Goal: Information Seeking & Learning: Learn about a topic

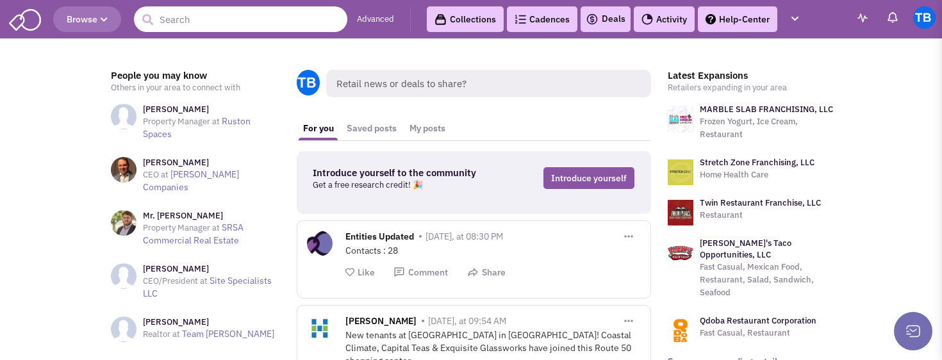
click at [195, 21] on input "text" at bounding box center [240, 19] width 213 height 26
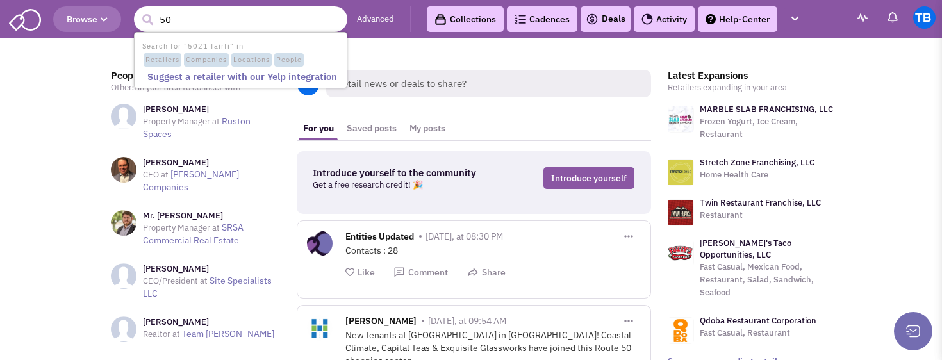
type input "5"
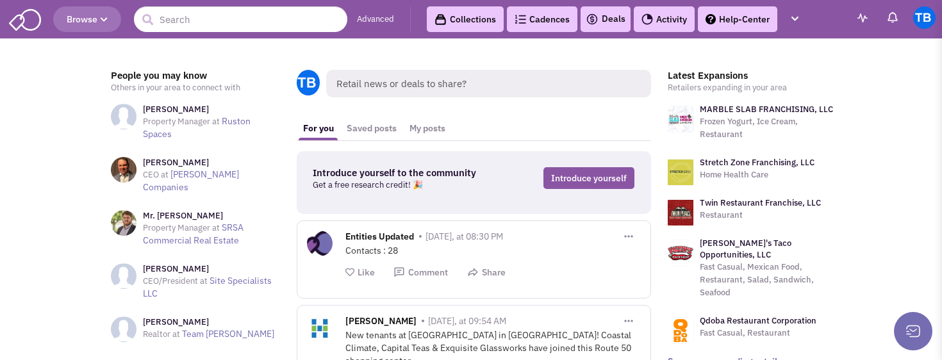
click at [384, 21] on link "Advanced" at bounding box center [375, 19] width 37 height 12
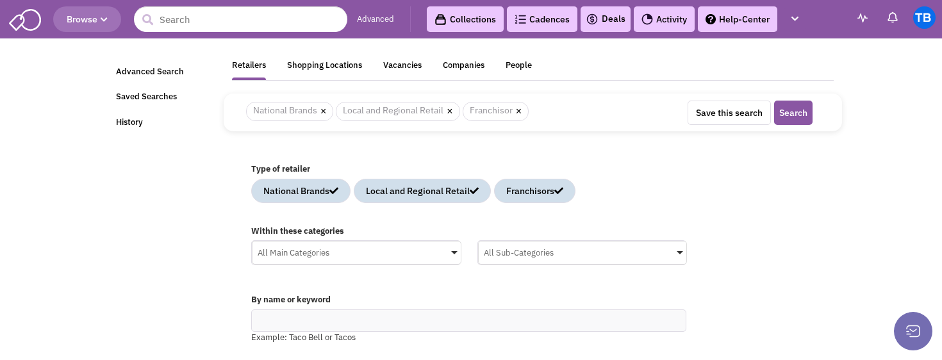
click at [322, 252] on div "All Main Categories" at bounding box center [356, 251] width 208 height 19
click at [0, 0] on input "All Main Categories No results found Main Category Select All Auto Beauty Healt…" at bounding box center [0, 0] width 0 height 0
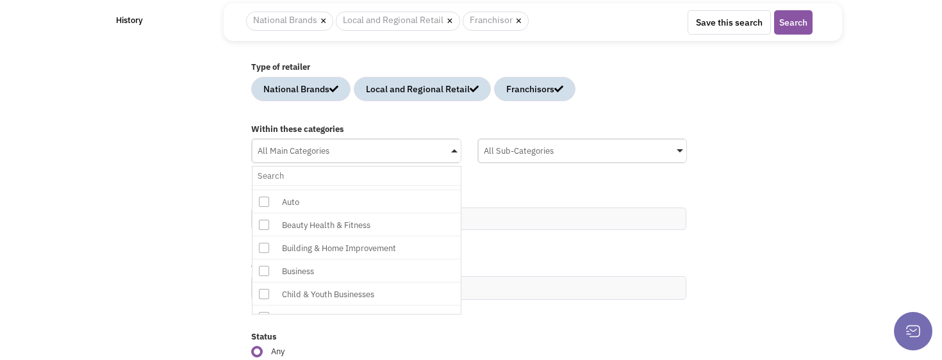
scroll to position [34, 0]
click at [261, 273] on icon at bounding box center [264, 272] width 10 height 10
click at [261, 185] on input "All Main Categories No results found Main Category Select All Auto Beauty Healt…" at bounding box center [357, 176] width 198 height 19
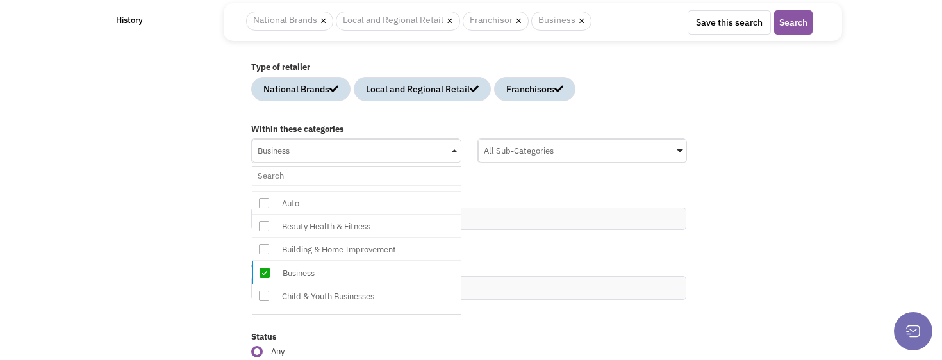
click at [453, 153] on div "Business" at bounding box center [356, 149] width 208 height 19
click at [453, 167] on input "Business No results found Main Category Select All Auto Beauty Health & Fitness…" at bounding box center [357, 176] width 198 height 19
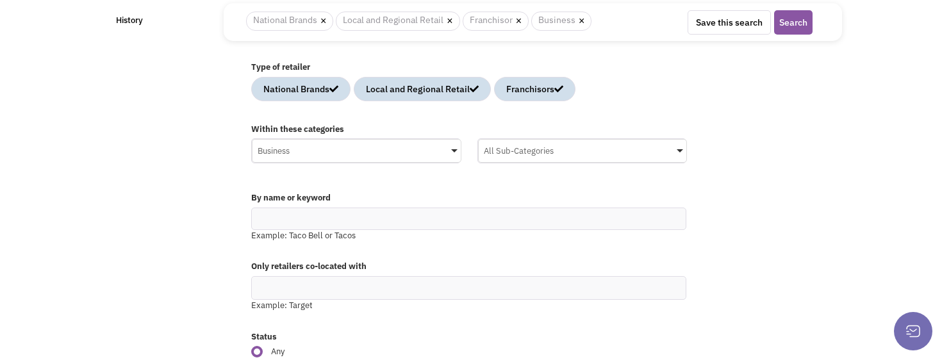
click at [509, 153] on div "All Sub-Categories" at bounding box center [583, 149] width 208 height 19
click at [0, 0] on input "All Sub-Categories No results found Sub Category Select All Advertising & Marke…" at bounding box center [0, 0] width 0 height 0
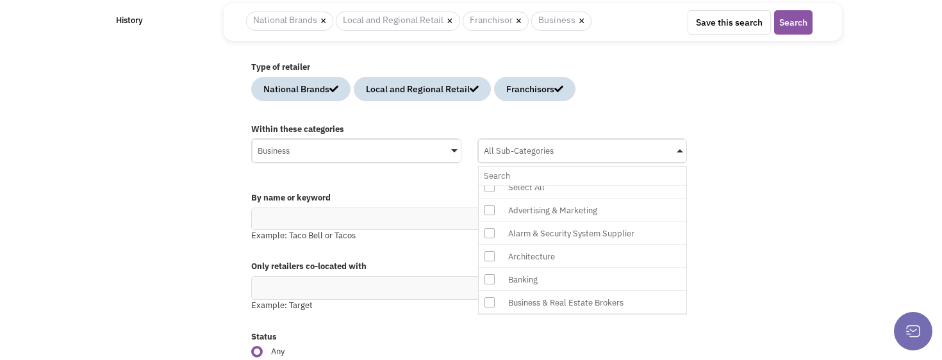
scroll to position [0, 0]
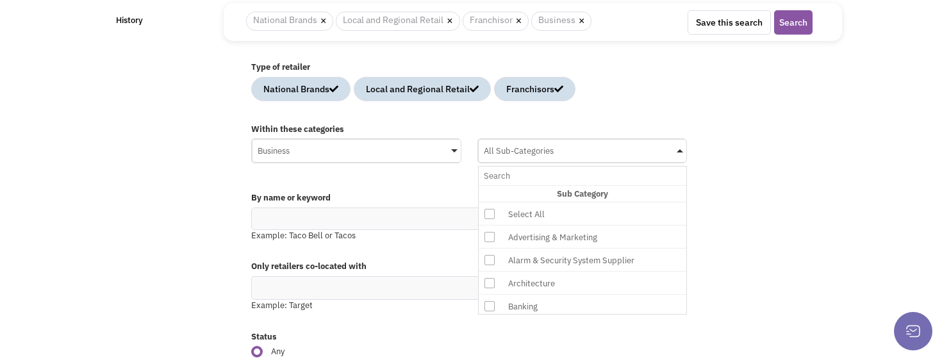
click at [490, 237] on icon at bounding box center [489, 237] width 10 height 10
click at [490, 185] on input "All Sub-Categories No results found Sub Category Select All Advertising & Marke…" at bounding box center [583, 176] width 198 height 19
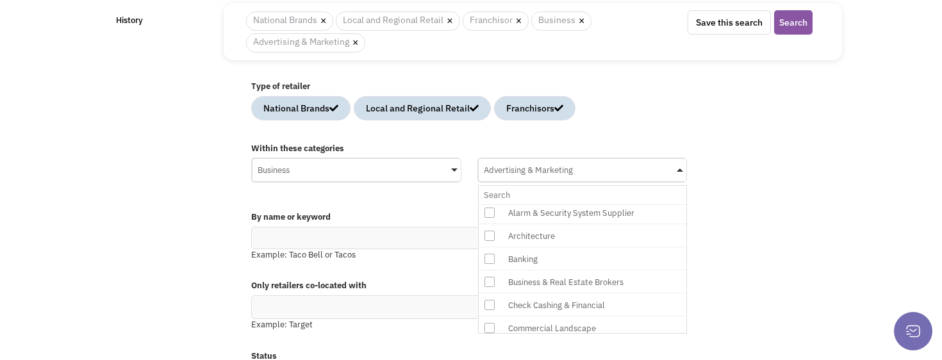
scroll to position [76, 0]
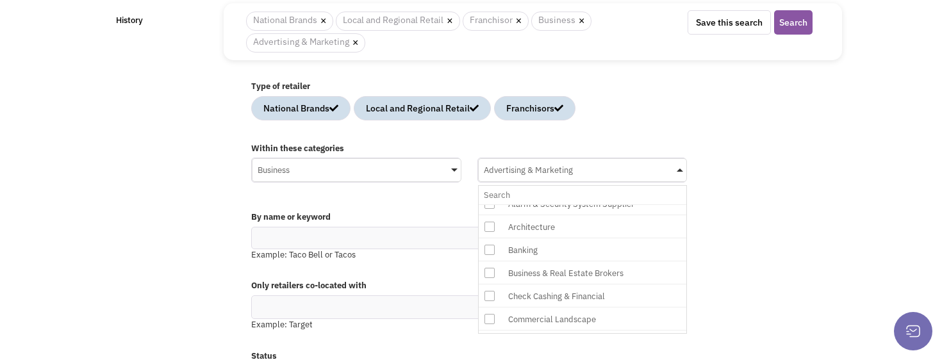
click at [490, 272] on icon at bounding box center [489, 273] width 10 height 10
click at [490, 204] on input "Advertising & Marketing No results found Sub Category Select All Advertising & …" at bounding box center [583, 195] width 198 height 19
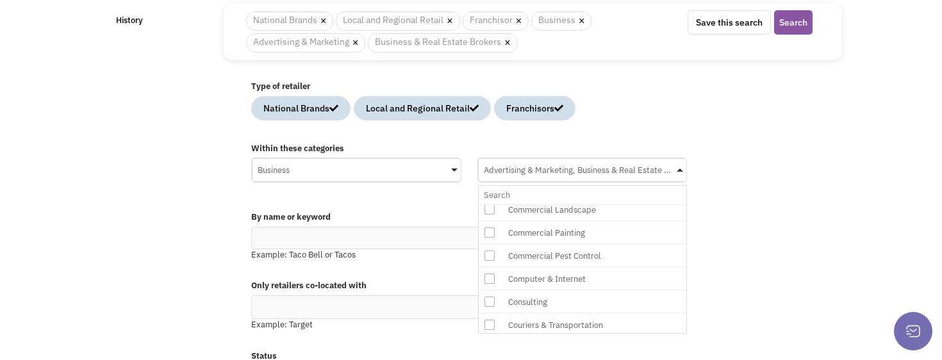
scroll to position [188, 0]
click at [491, 277] on icon at bounding box center [489, 277] width 10 height 10
click at [491, 204] on input "Advertising & Marketing, Business & Real Estate Brokers No results found Sub Ca…" at bounding box center [583, 195] width 198 height 19
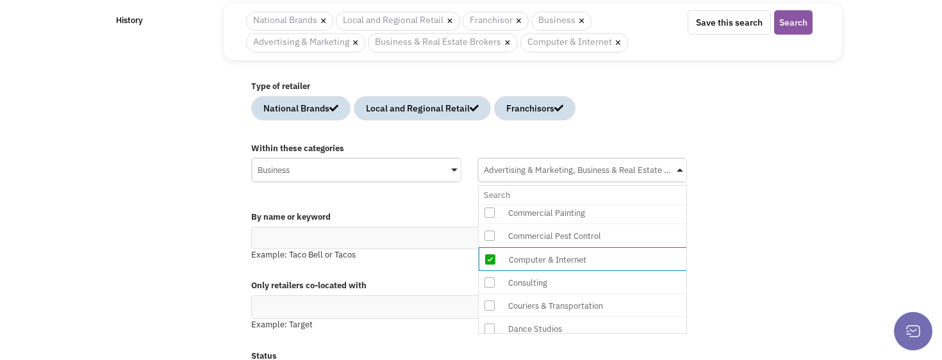
scroll to position [211, 0]
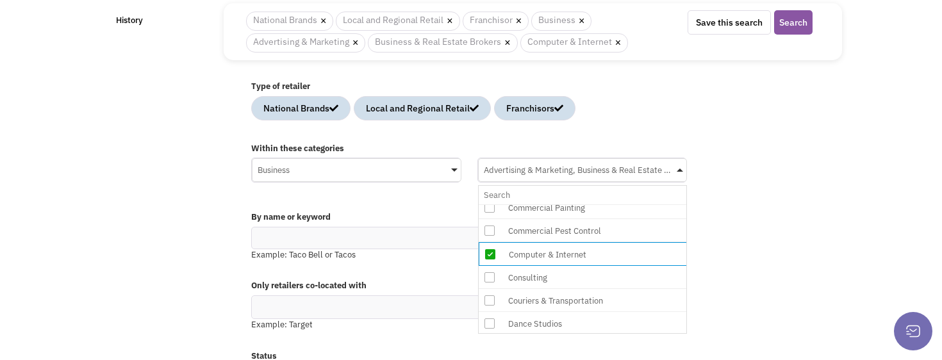
click at [488, 276] on icon at bounding box center [489, 277] width 10 height 10
click at [488, 204] on input "Advertising & Marketing, Business & Real Estate Brokers, Computer & Internet No…" at bounding box center [583, 195] width 198 height 19
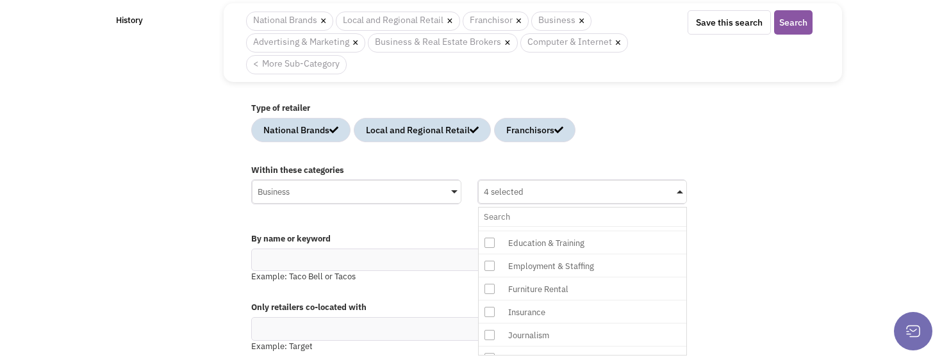
scroll to position [368, 0]
click at [493, 300] on icon at bounding box center [489, 305] width 10 height 10
click at [493, 226] on input "4 selected No results found Sub Category Select All Advertising & Marketing Ala…" at bounding box center [583, 217] width 198 height 19
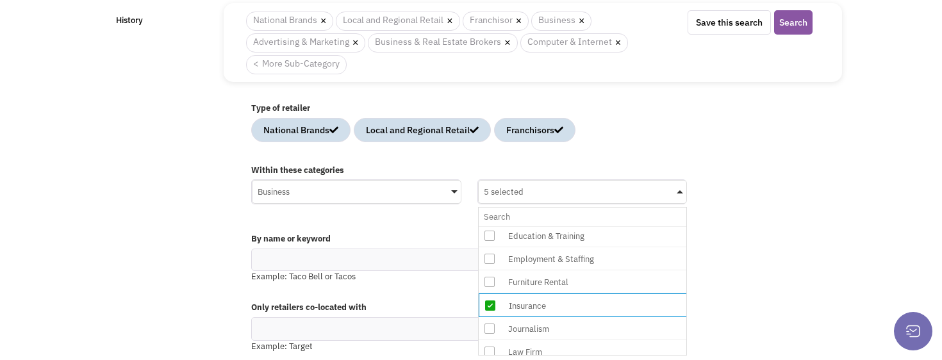
scroll to position [390, 0]
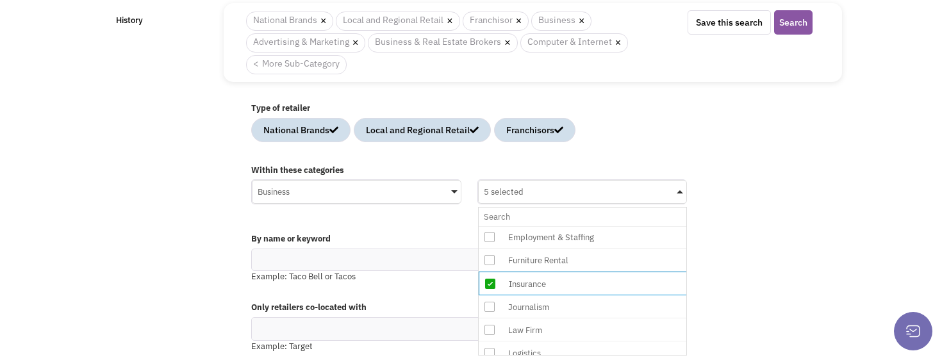
click at [490, 328] on icon at bounding box center [489, 330] width 10 height 10
click at [490, 226] on input "5 selected No results found Sub Category Select All Advertising & Marketing Ala…" at bounding box center [583, 217] width 198 height 19
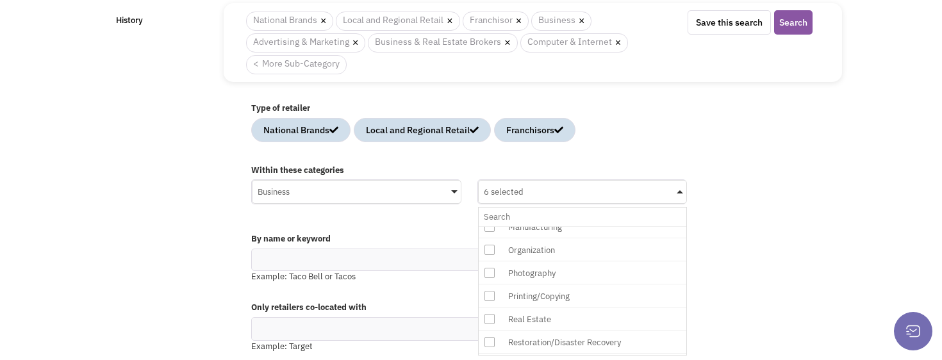
scroll to position [547, 0]
click at [490, 308] on icon at bounding box center [489, 312] width 10 height 10
click at [490, 226] on input "6 selected No results found Sub Category Select All Advertising & Marketing Ala…" at bounding box center [583, 217] width 198 height 19
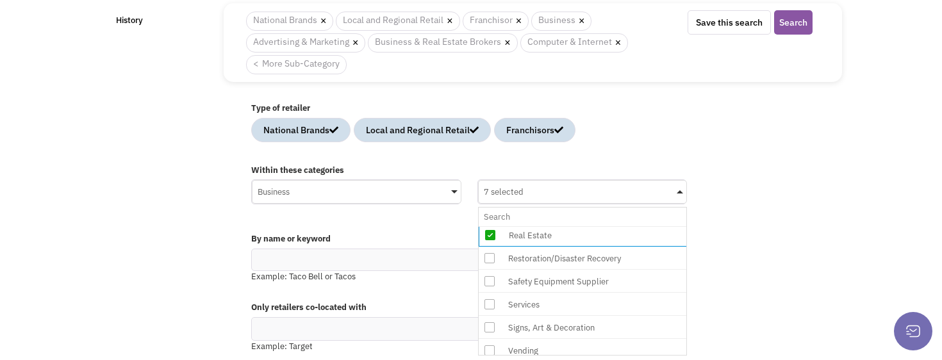
scroll to position [631, 0]
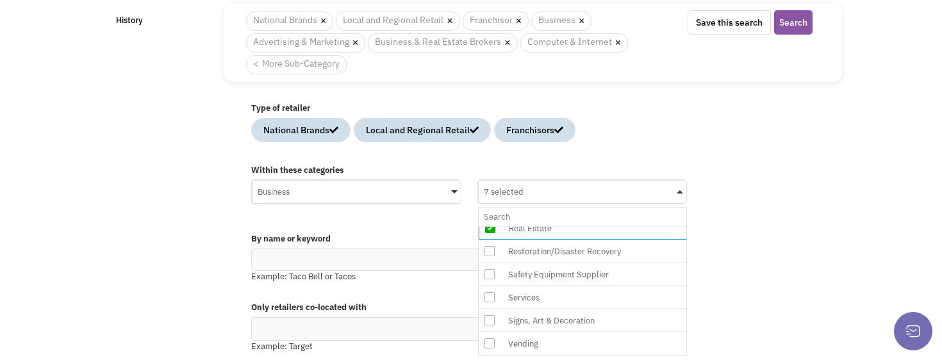
click at [490, 300] on icon at bounding box center [489, 297] width 10 height 10
click at [490, 226] on input "7 selected No results found Sub Category Select All Advertising & Marketing Ala…" at bounding box center [583, 217] width 198 height 19
click at [492, 324] on icon at bounding box center [489, 321] width 10 height 10
click at [492, 226] on input "8 selected No results found Sub Category Select All Advertising & Marketing Ala…" at bounding box center [583, 217] width 198 height 19
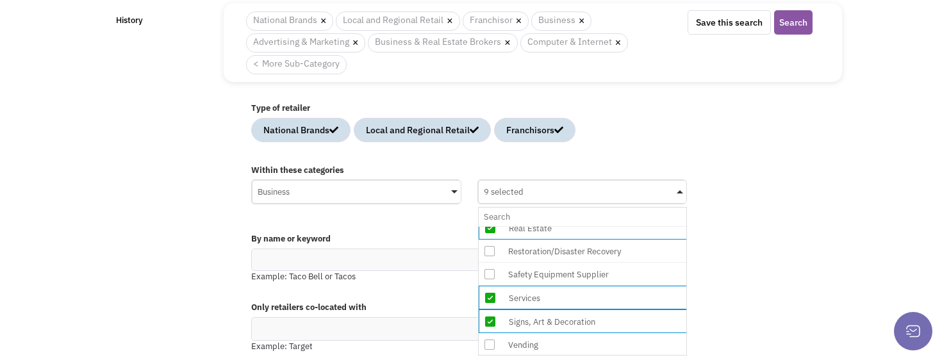
click at [490, 342] on icon at bounding box center [489, 345] width 10 height 10
click at [490, 226] on input "9 selected No results found Sub Category Select All Advertising & Marketing Ala…" at bounding box center [583, 217] width 198 height 19
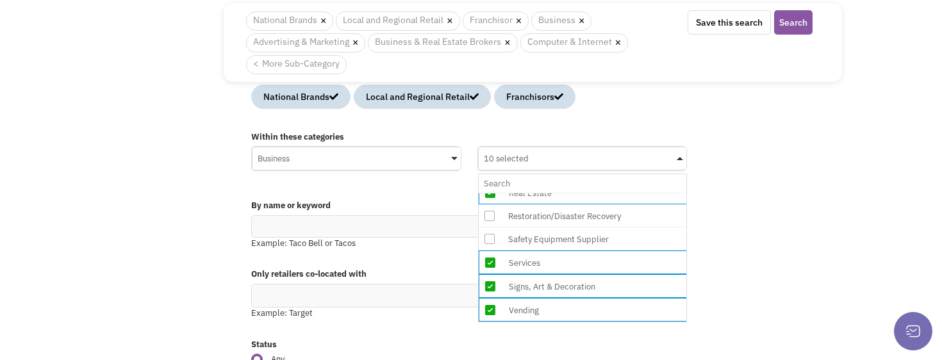
scroll to position [145, 0]
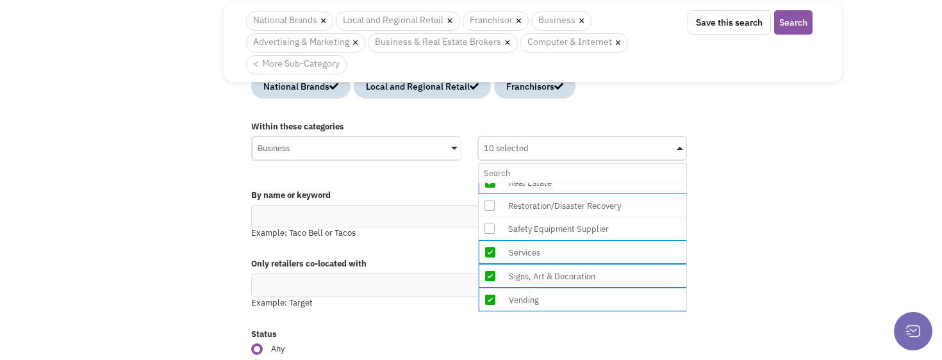
click at [454, 313] on div "Only retailers co-located with Example: Target" at bounding box center [533, 287] width 580 height 70
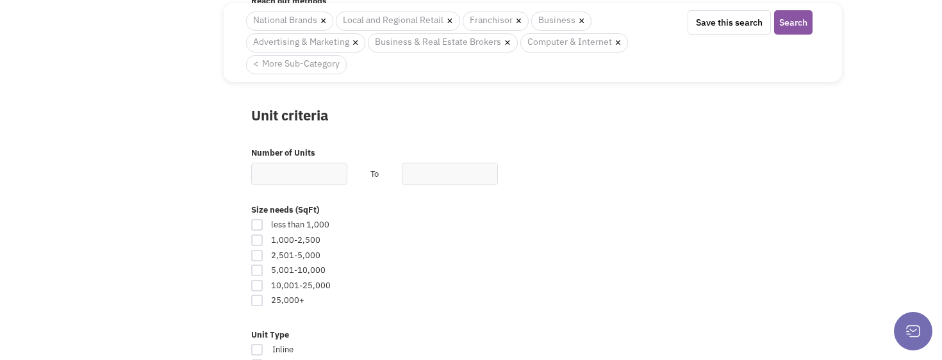
scroll to position [664, 0]
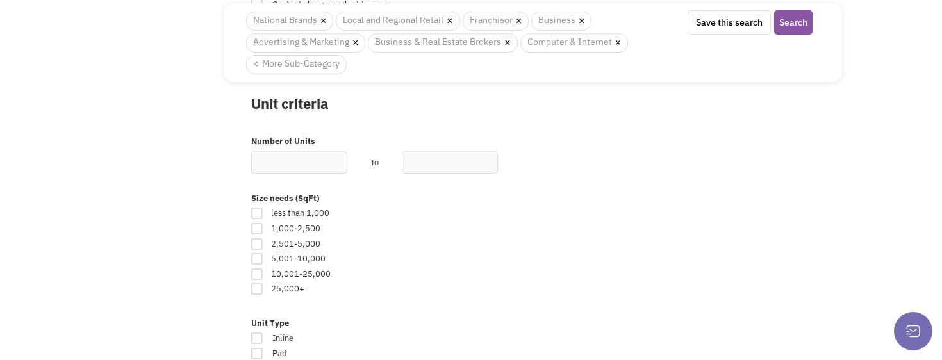
click at [258, 232] on div at bounding box center [257, 229] width 12 height 12
click at [264, 232] on input "checkbox" at bounding box center [268, 230] width 8 height 8
checkbox input "true"
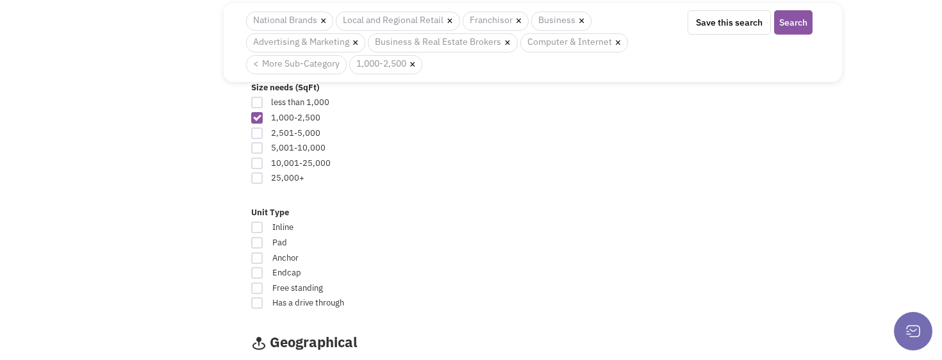
scroll to position [775, 0]
click at [258, 227] on div at bounding box center [257, 228] width 12 height 12
click at [545, 227] on input "Inline" at bounding box center [549, 229] width 8 height 8
checkbox input "true"
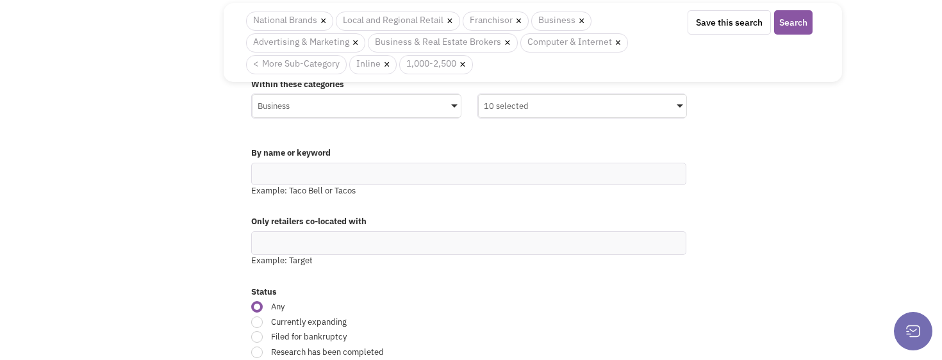
scroll to position [0, 0]
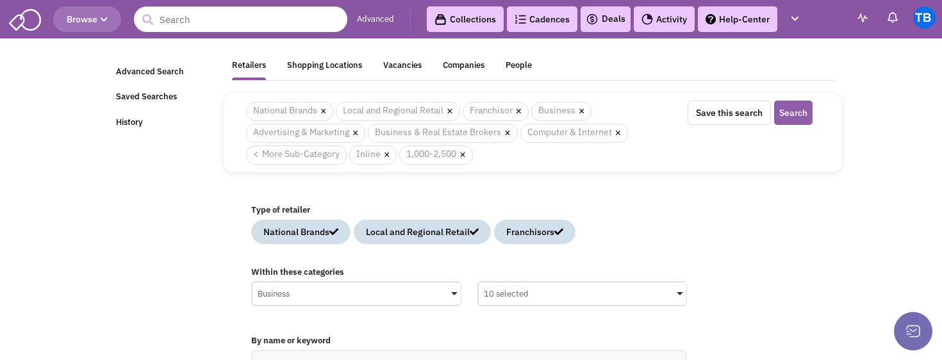
click at [789, 110] on button "Search" at bounding box center [793, 113] width 38 height 24
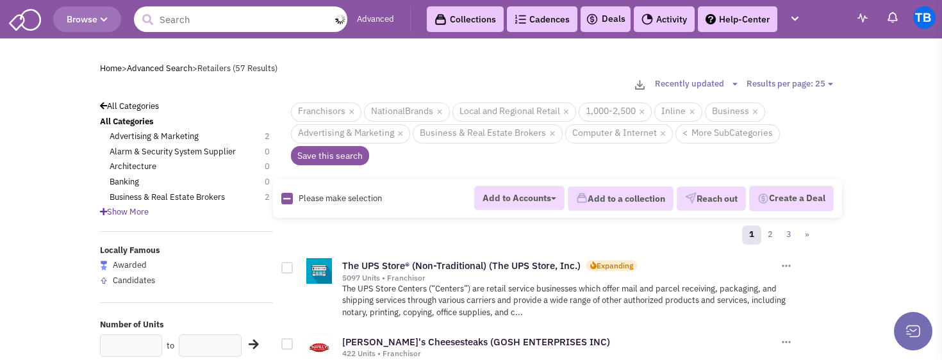
click at [219, 19] on input "text" at bounding box center [240, 19] width 213 height 26
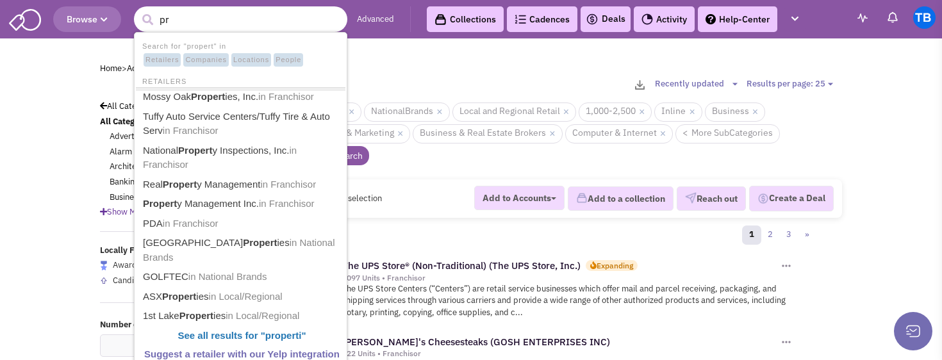
type input "p"
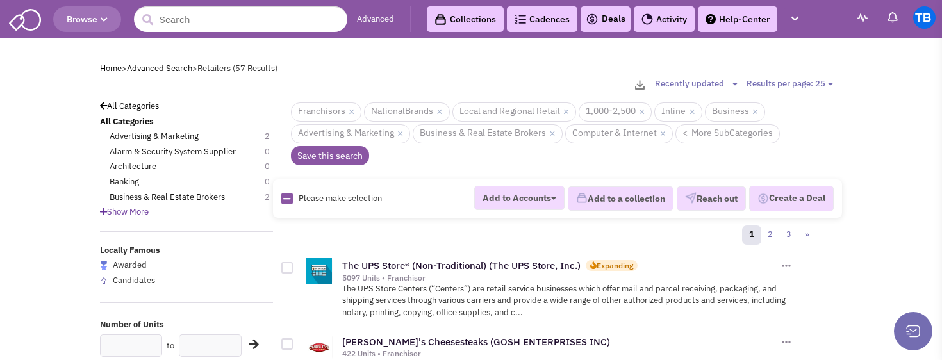
click at [103, 14] on span "Browse" at bounding box center [87, 19] width 41 height 12
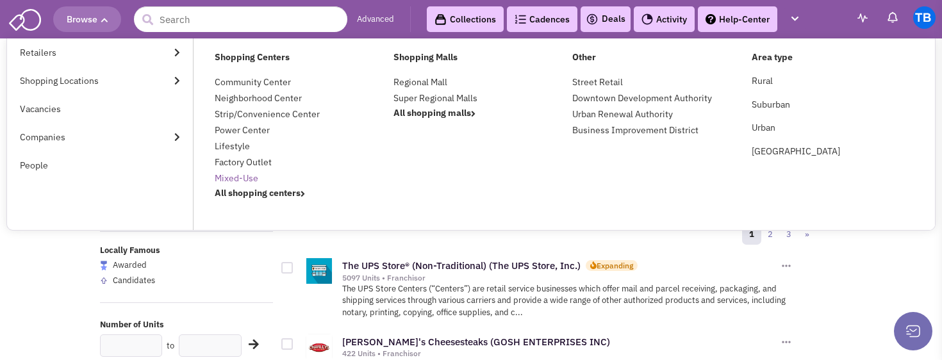
click at [249, 175] on link "Mixed-Use" at bounding box center [237, 178] width 44 height 12
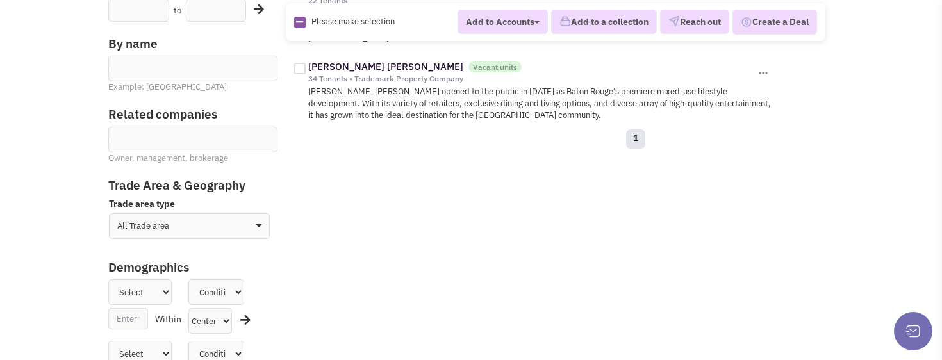
scroll to position [336, 0]
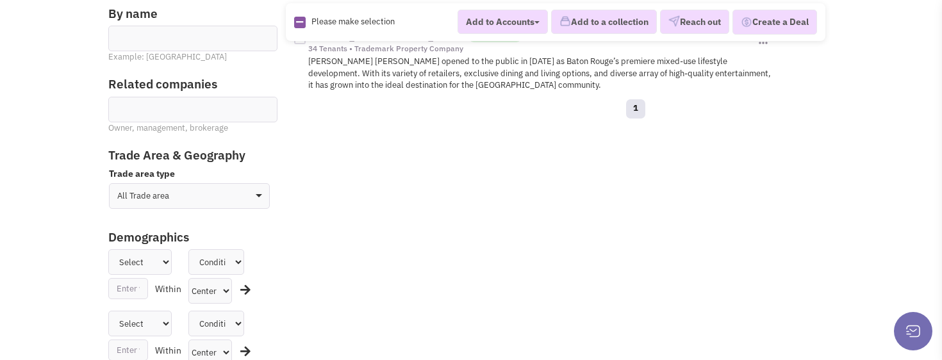
click at [202, 200] on select "All Trade area Geographies Driving time Mile radius Classification" at bounding box center [189, 196] width 161 height 26
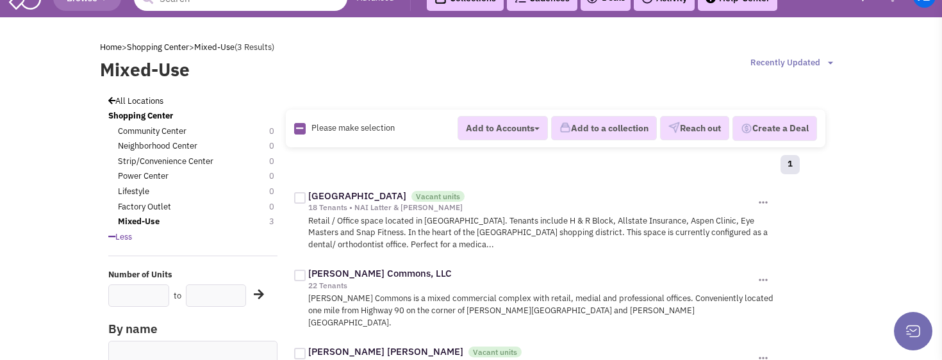
scroll to position [0, 0]
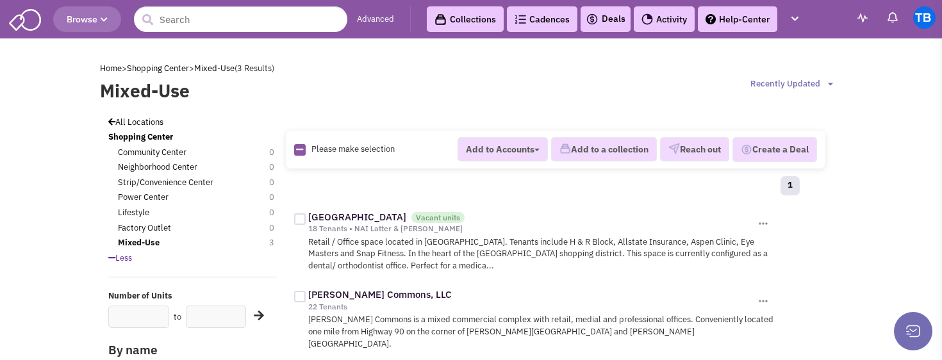
click at [112, 17] on button "Browse" at bounding box center [87, 19] width 68 height 26
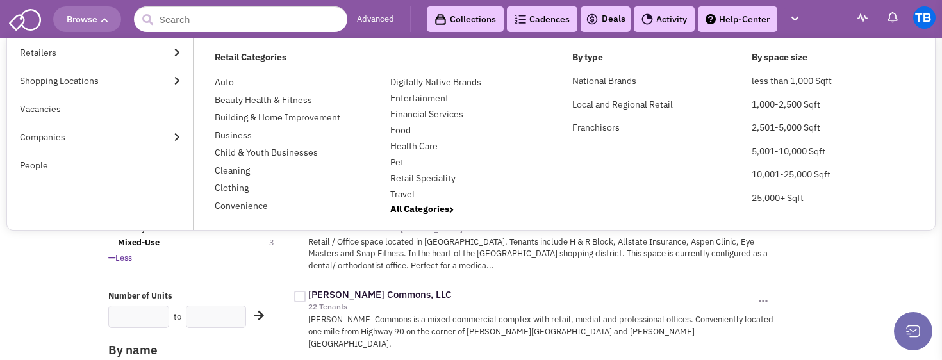
click at [112, 17] on button "Browse" at bounding box center [87, 19] width 68 height 26
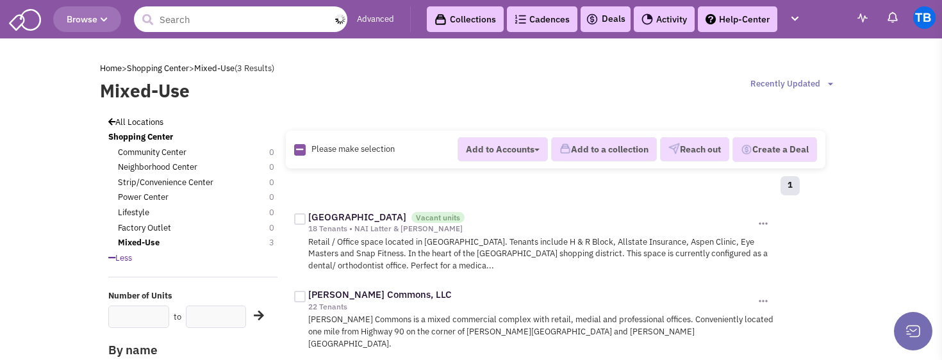
click at [199, 24] on input "text" at bounding box center [240, 19] width 213 height 26
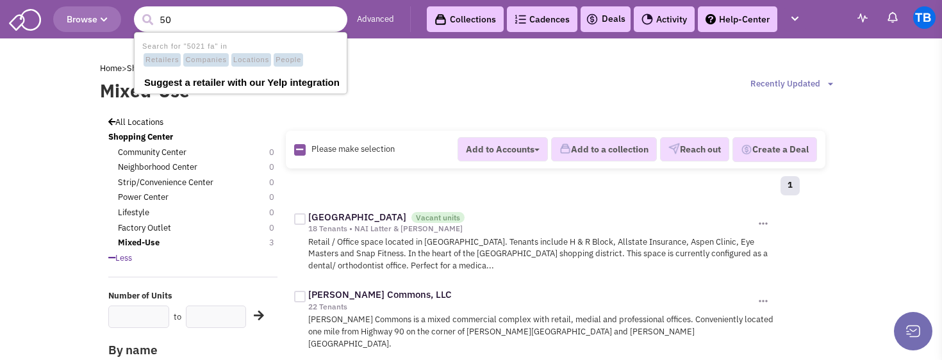
type input "5"
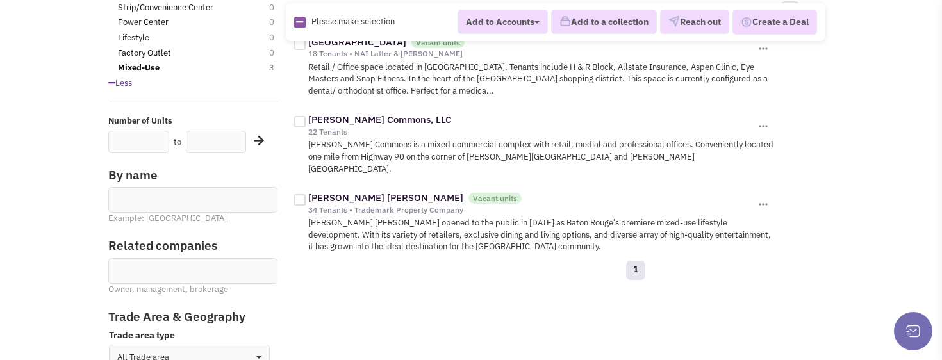
scroll to position [177, 0]
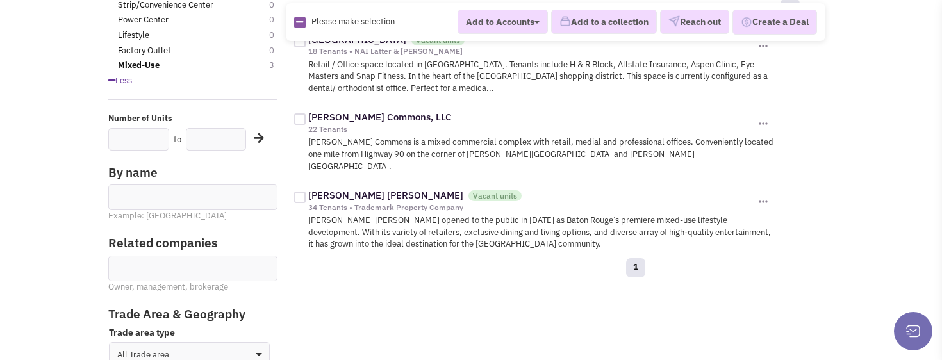
click at [161, 191] on ul at bounding box center [193, 192] width 168 height 15
click at [0, 0] on select at bounding box center [0, 0] width 0 height 0
type input "5"
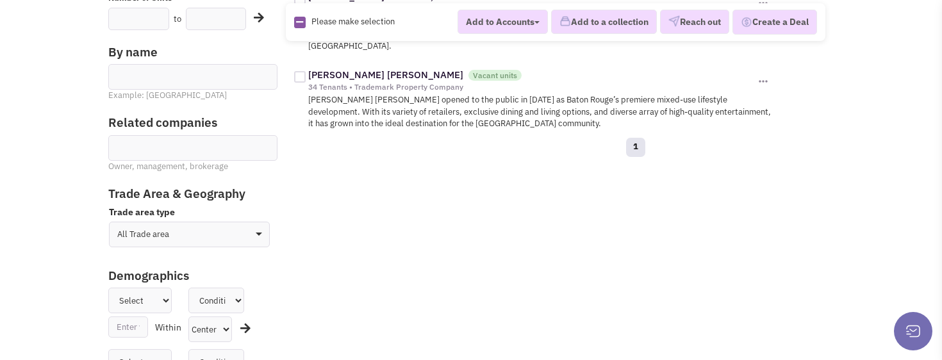
scroll to position [324, 0]
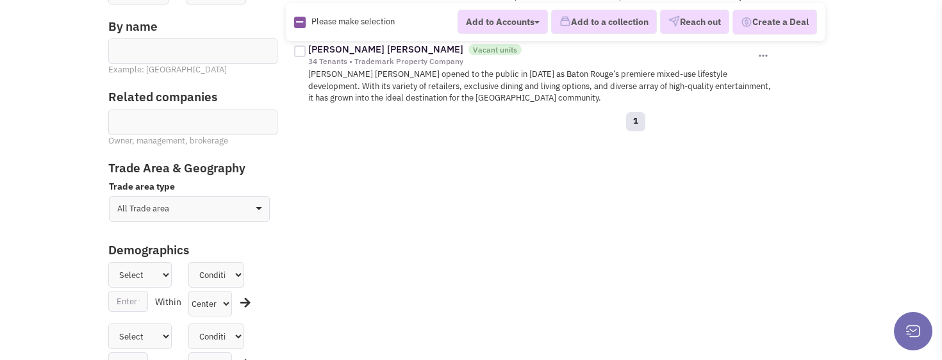
click at [149, 208] on select "All Trade area Geographies Driving time Mile radius Classification" at bounding box center [189, 209] width 161 height 26
select select "2"
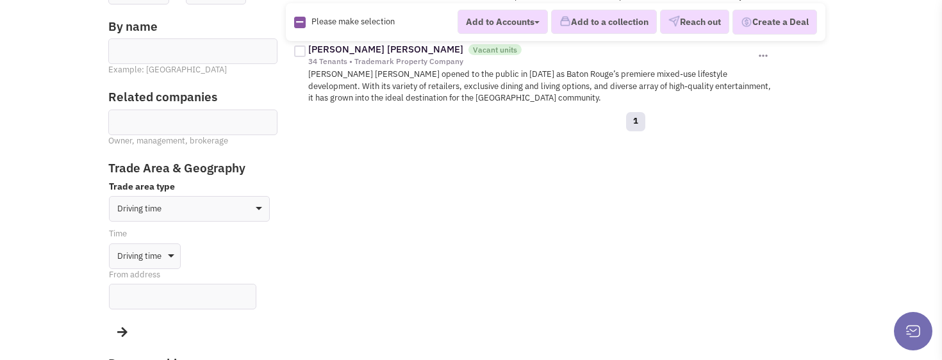
click at [153, 252] on select "Driving time 5 Min 10 Min 15 Min 30 Min 1 Hour" at bounding box center [145, 256] width 72 height 26
select select "5"
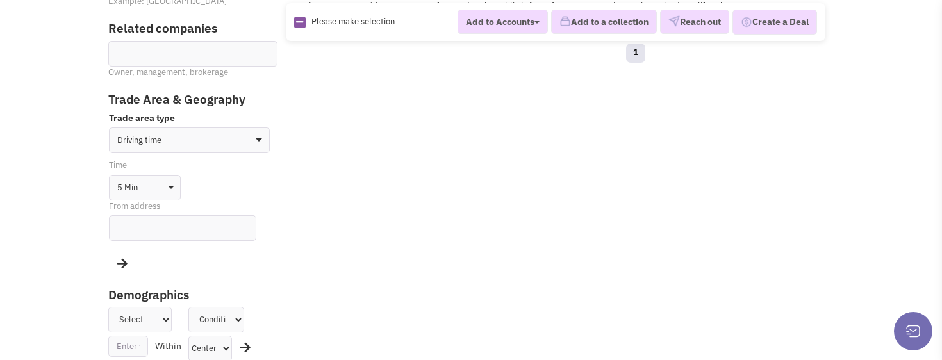
scroll to position [397, 0]
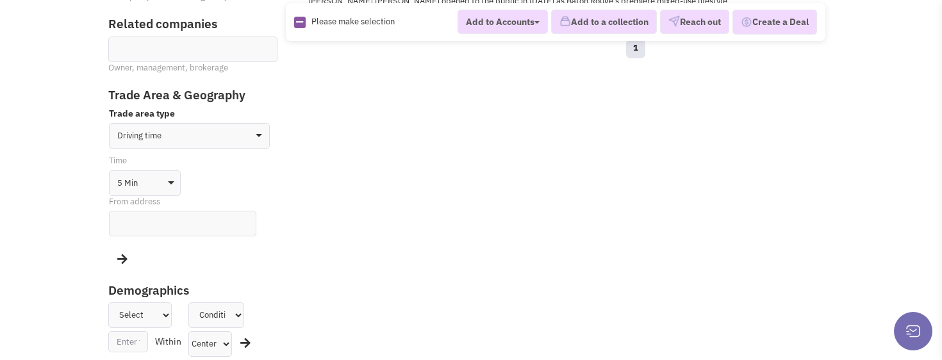
click at [136, 223] on ul at bounding box center [183, 222] width 146 height 22
click at [0, 0] on select at bounding box center [0, 0] width 0 height 0
type input "5021 fairfield st"
type input "5021 fairfield street metairie la"
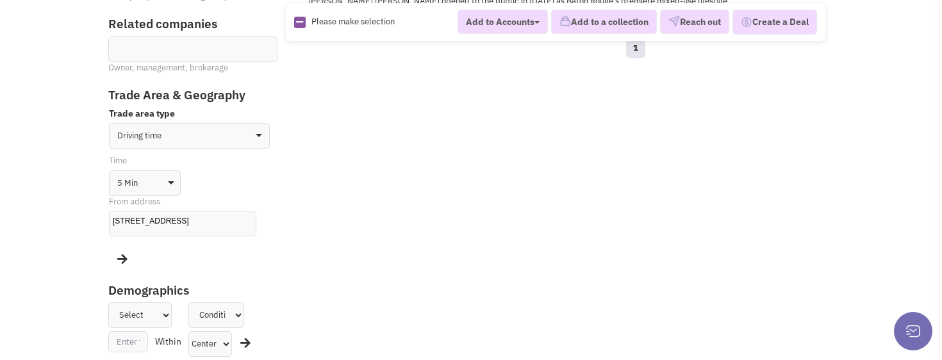
click at [124, 260] on icon at bounding box center [122, 259] width 10 height 12
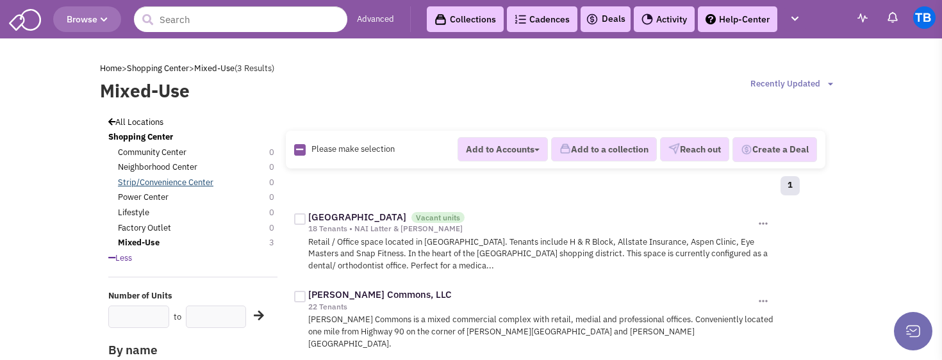
click at [145, 183] on link "Strip/Convenience Center" at bounding box center [165, 182] width 95 height 11
